Goal: Task Accomplishment & Management: Manage account settings

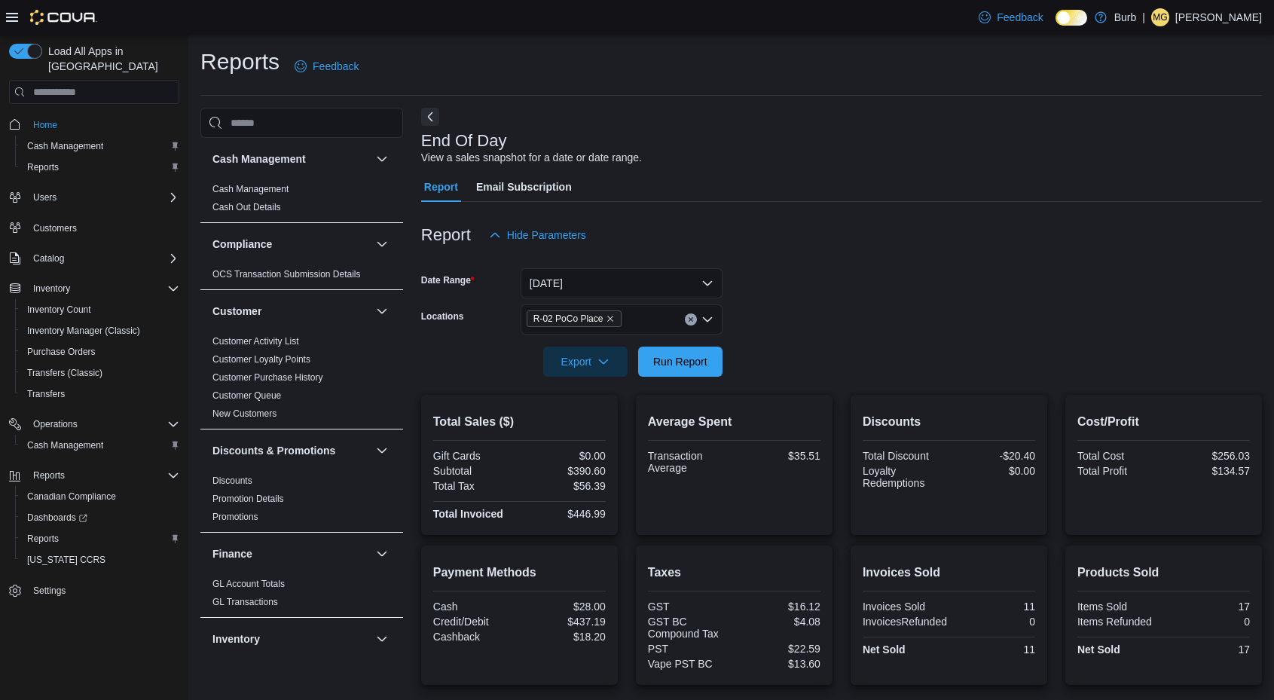
scroll to position [128, 0]
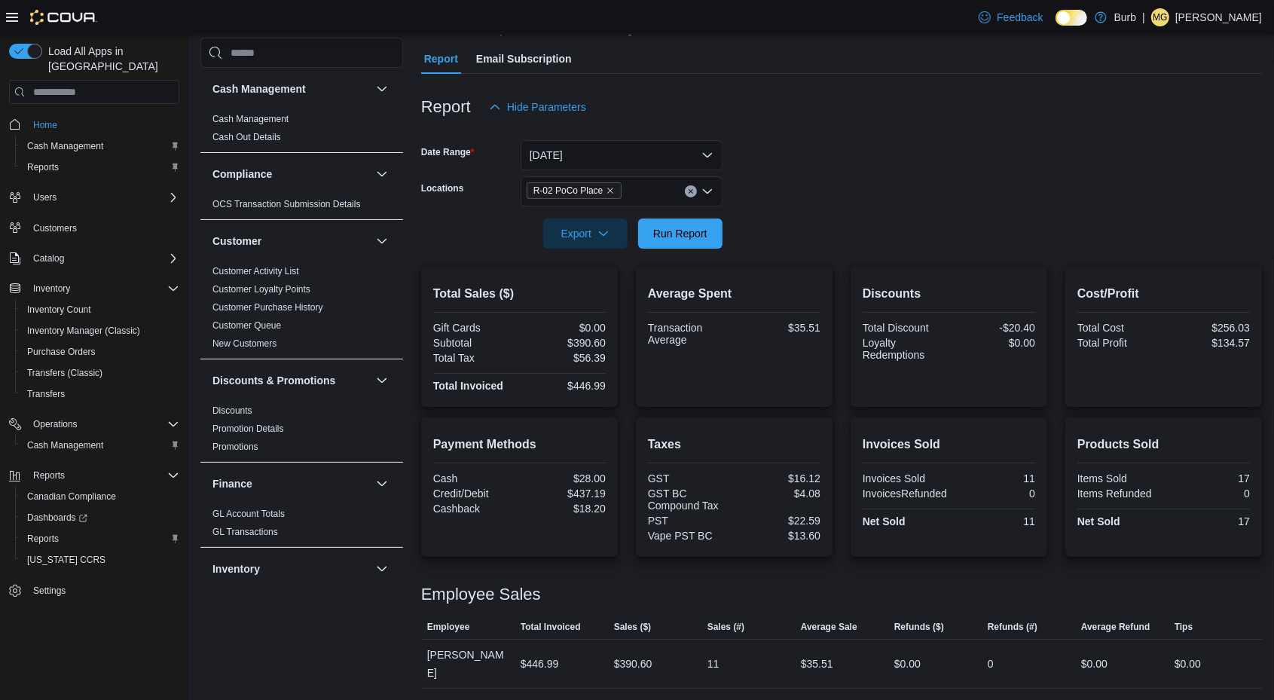
drag, startPoint x: 0, startPoint y: 0, endPoint x: 1210, endPoint y: 26, distance: 1210.0
click at [1210, 26] on div "Feedback Dark Mode Burb | MG Matheson George" at bounding box center [1116, 17] width 289 height 30
click at [1216, 23] on p "Matheson George" at bounding box center [1218, 17] width 87 height 18
click at [1171, 157] on button "Sign Out" at bounding box center [1186, 148] width 139 height 24
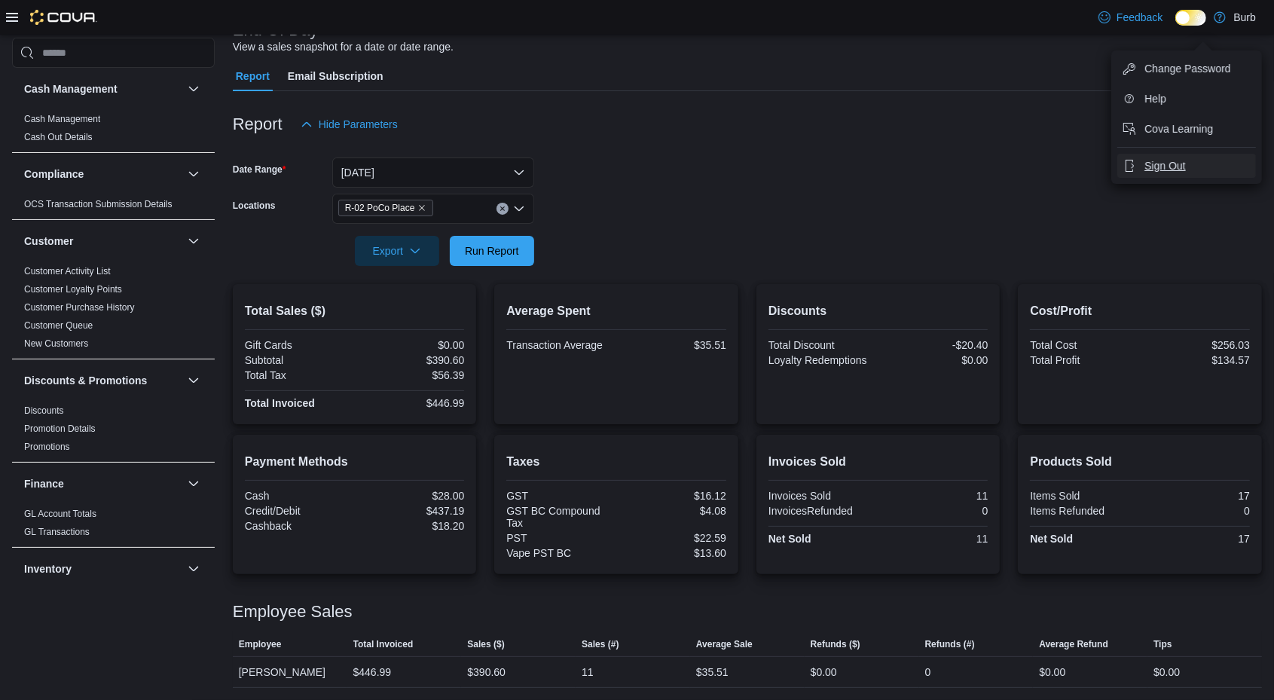
scroll to position [110, 0]
